Goal: Task Accomplishment & Management: Complete application form

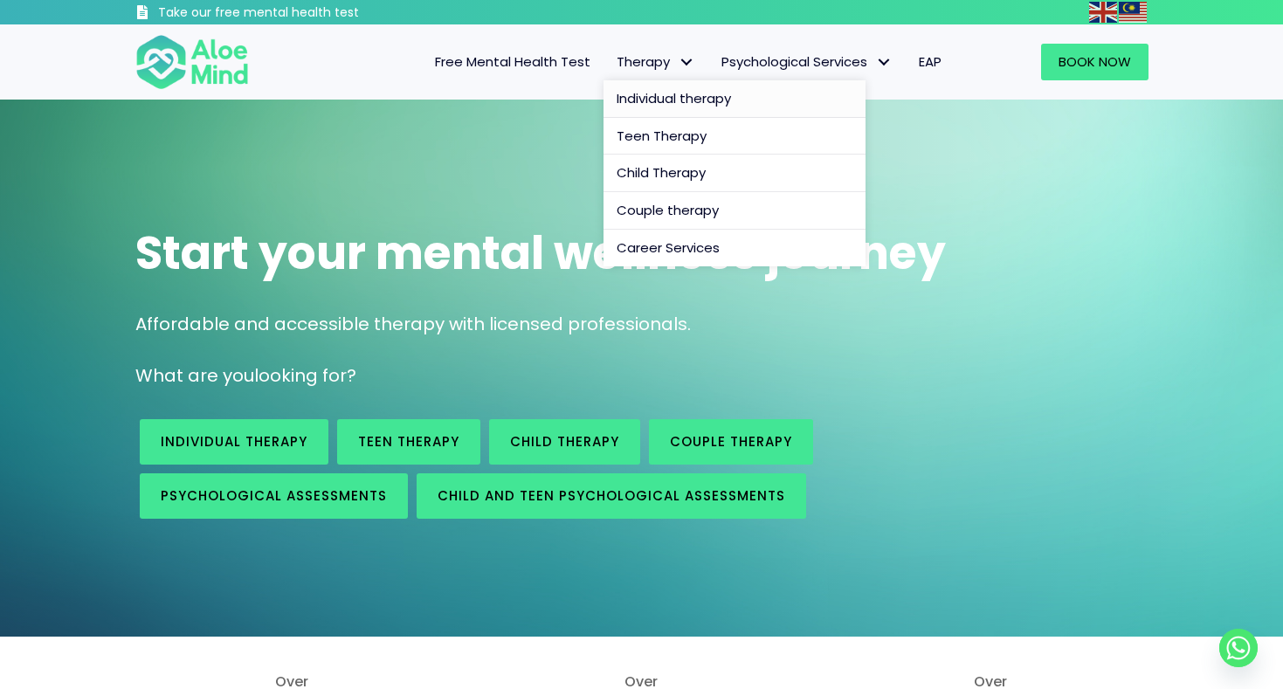
click at [676, 101] on span "Individual therapy" at bounding box center [674, 98] width 114 height 18
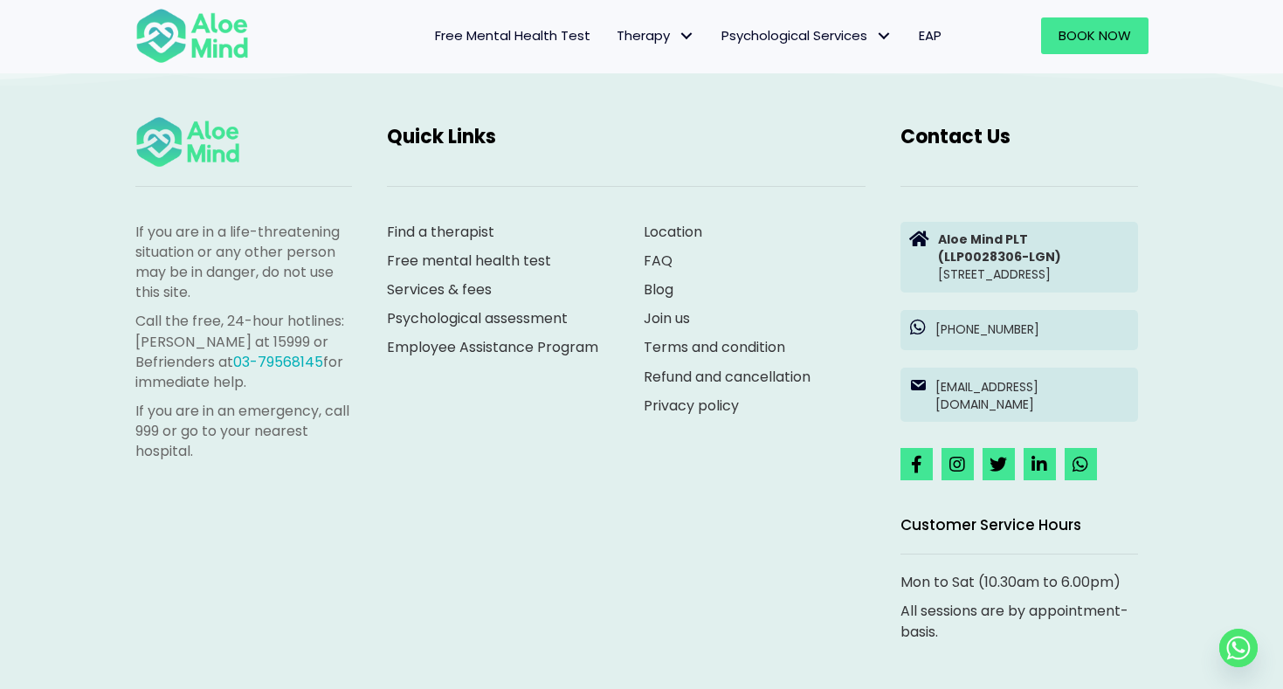
scroll to position [3033, 0]
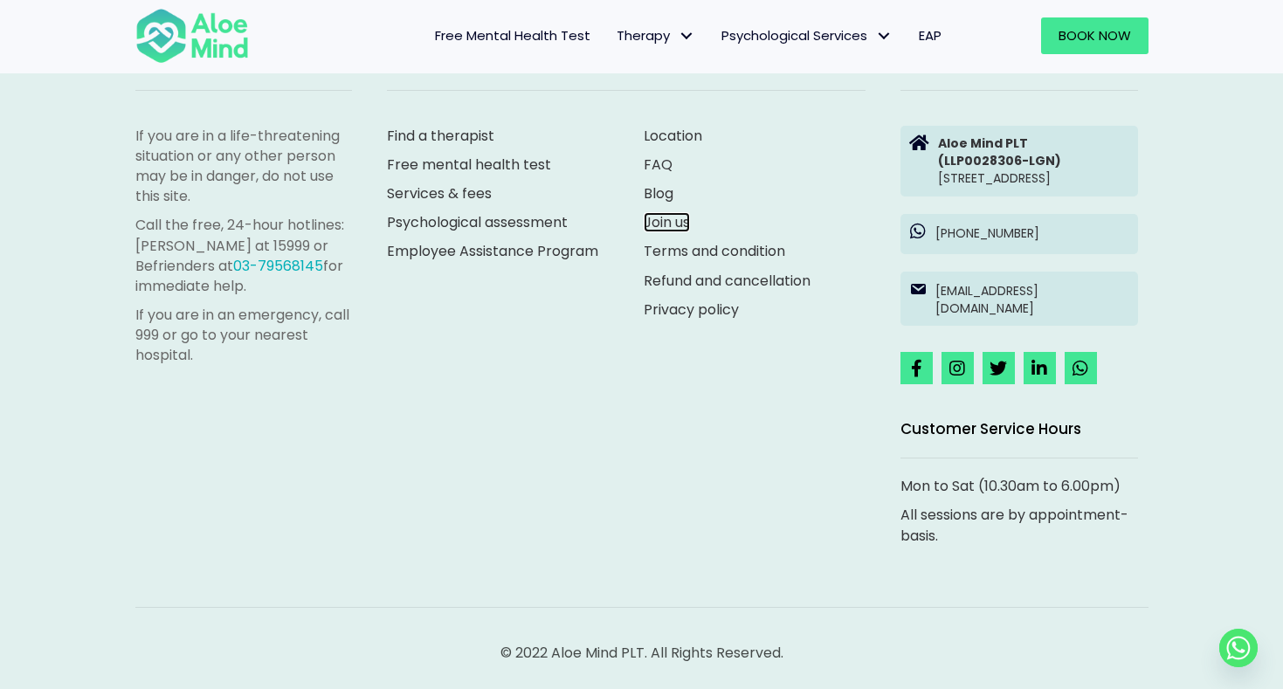
click at [679, 228] on link "Join us" at bounding box center [667, 222] width 46 height 20
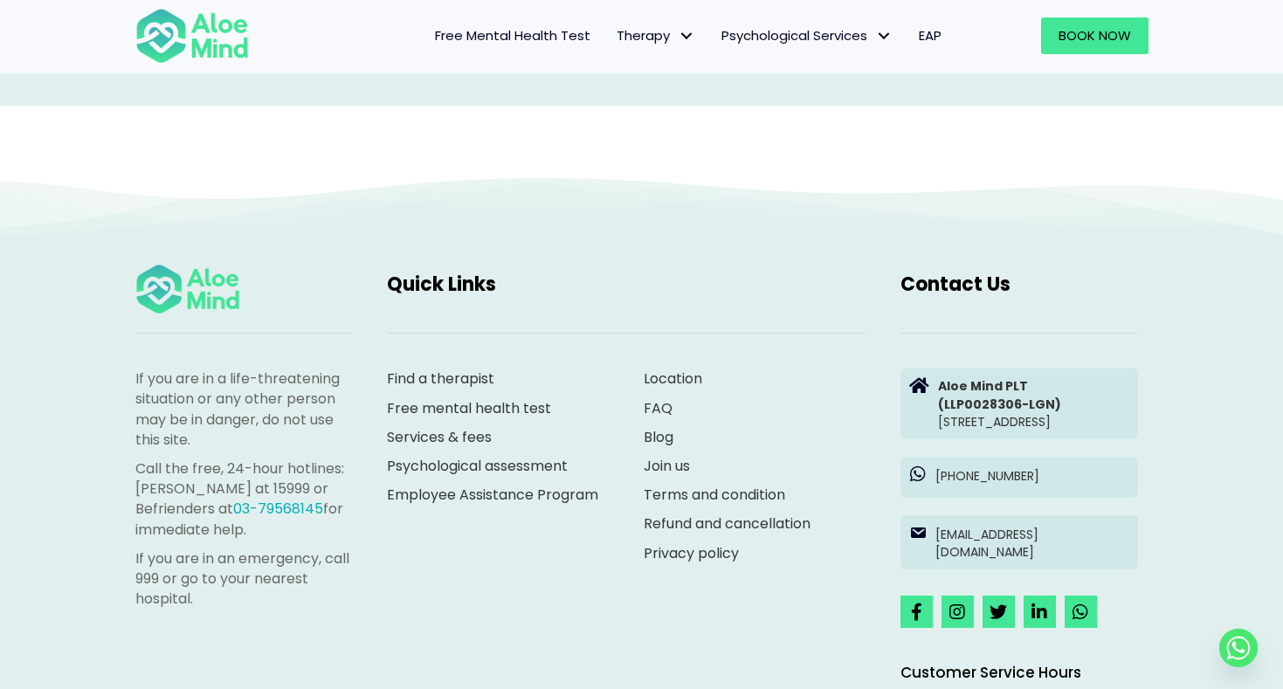
scroll to position [3020, 0]
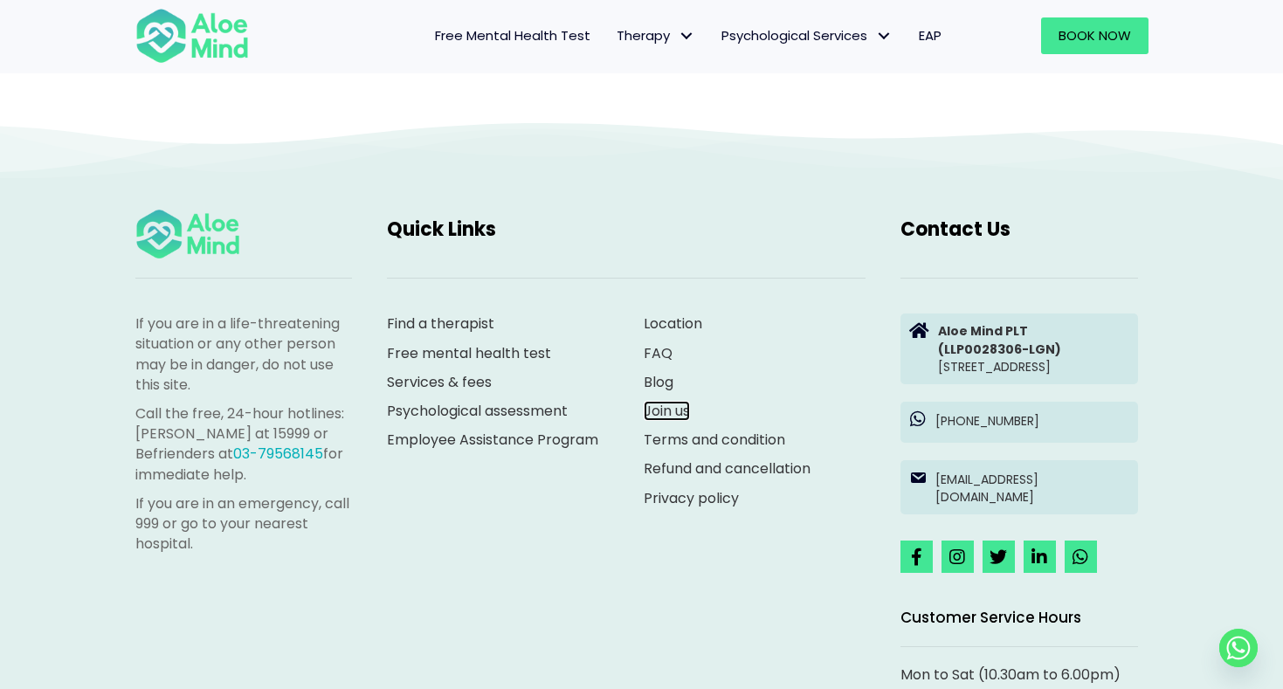
click at [661, 410] on link "Join us" at bounding box center [667, 411] width 46 height 20
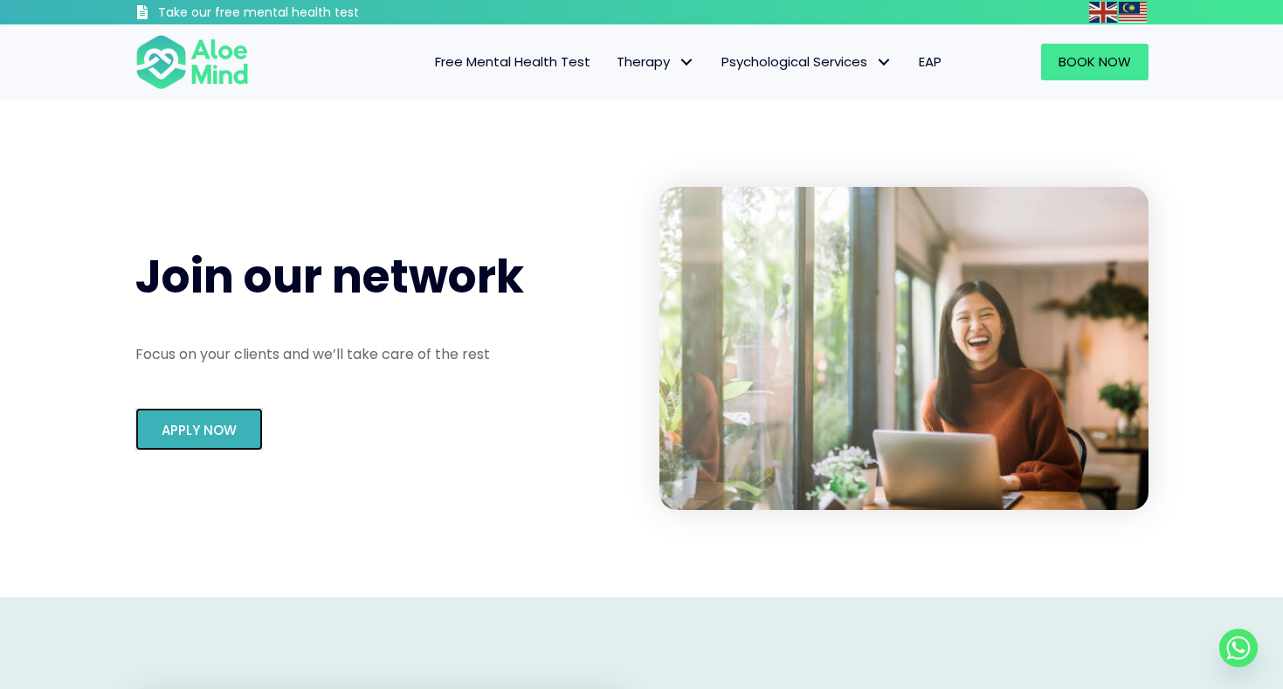
click at [219, 441] on link "Apply Now" at bounding box center [199, 429] width 128 height 43
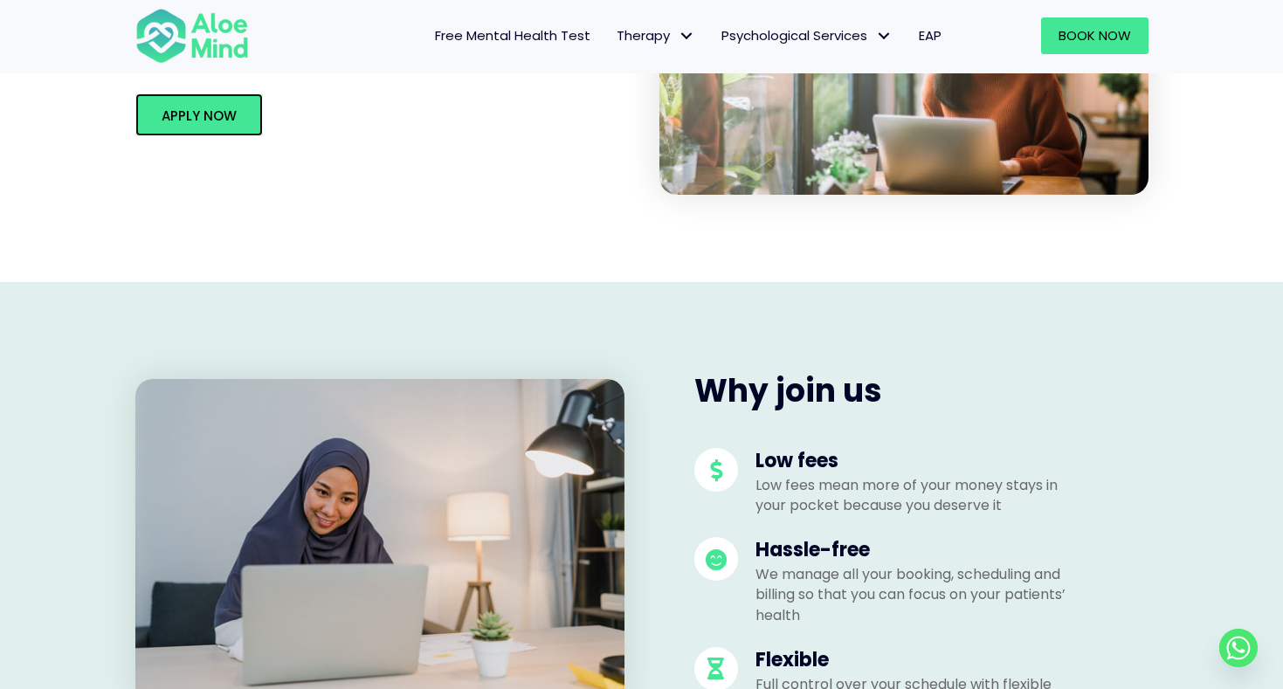
scroll to position [338, 0]
